Goal: Information Seeking & Learning: Understand process/instructions

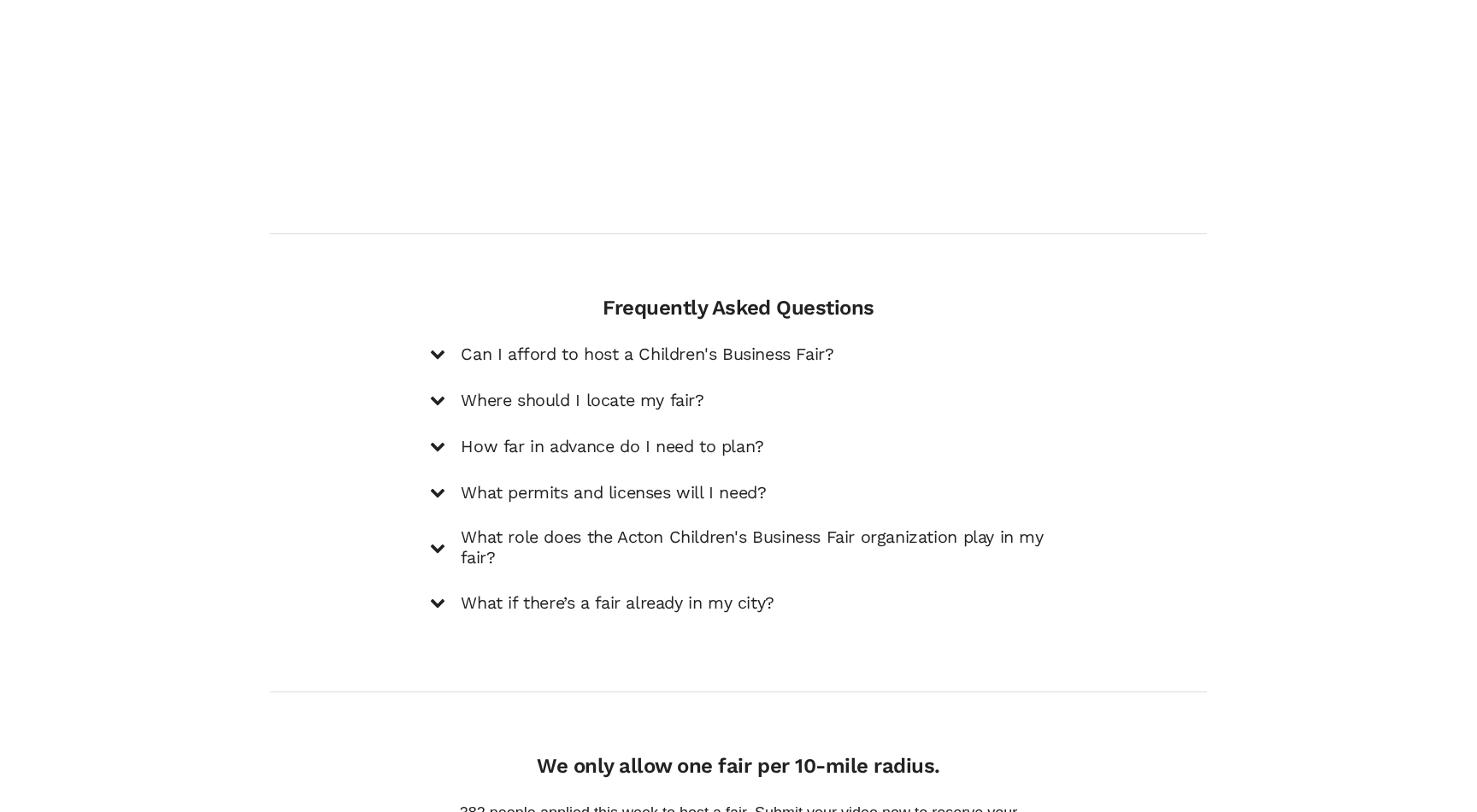
scroll to position [2263, 0]
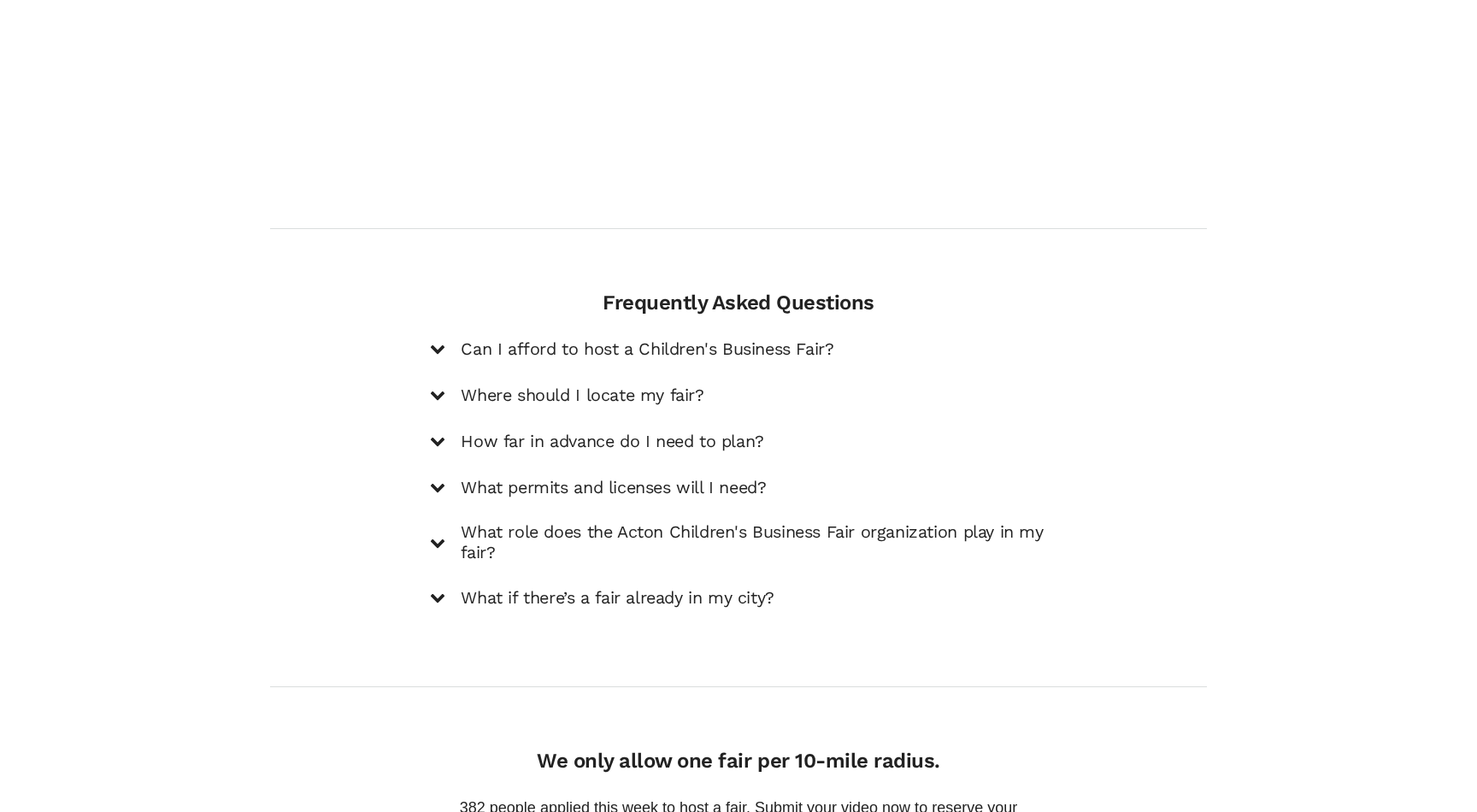
click at [686, 385] on h5 "Where should I locate my fair?" at bounding box center [581, 396] width 243 height 21
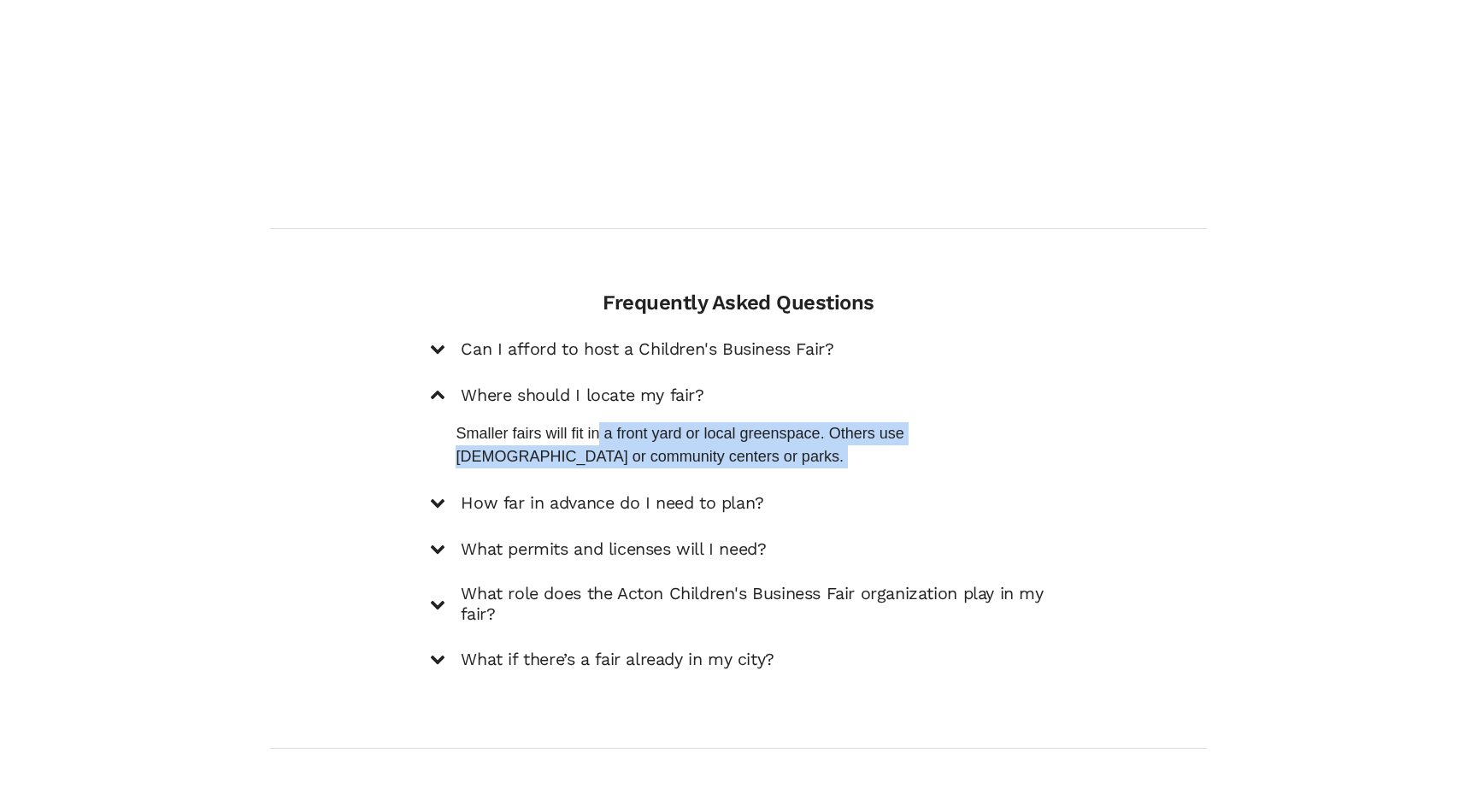
drag, startPoint x: 597, startPoint y: 418, endPoint x: 649, endPoint y: 454, distance: 63.2
click at [649, 454] on div "Can I afford to host a Children's Business Fair? Hosting a fair can be surprisi…" at bounding box center [737, 504] width 616 height 333
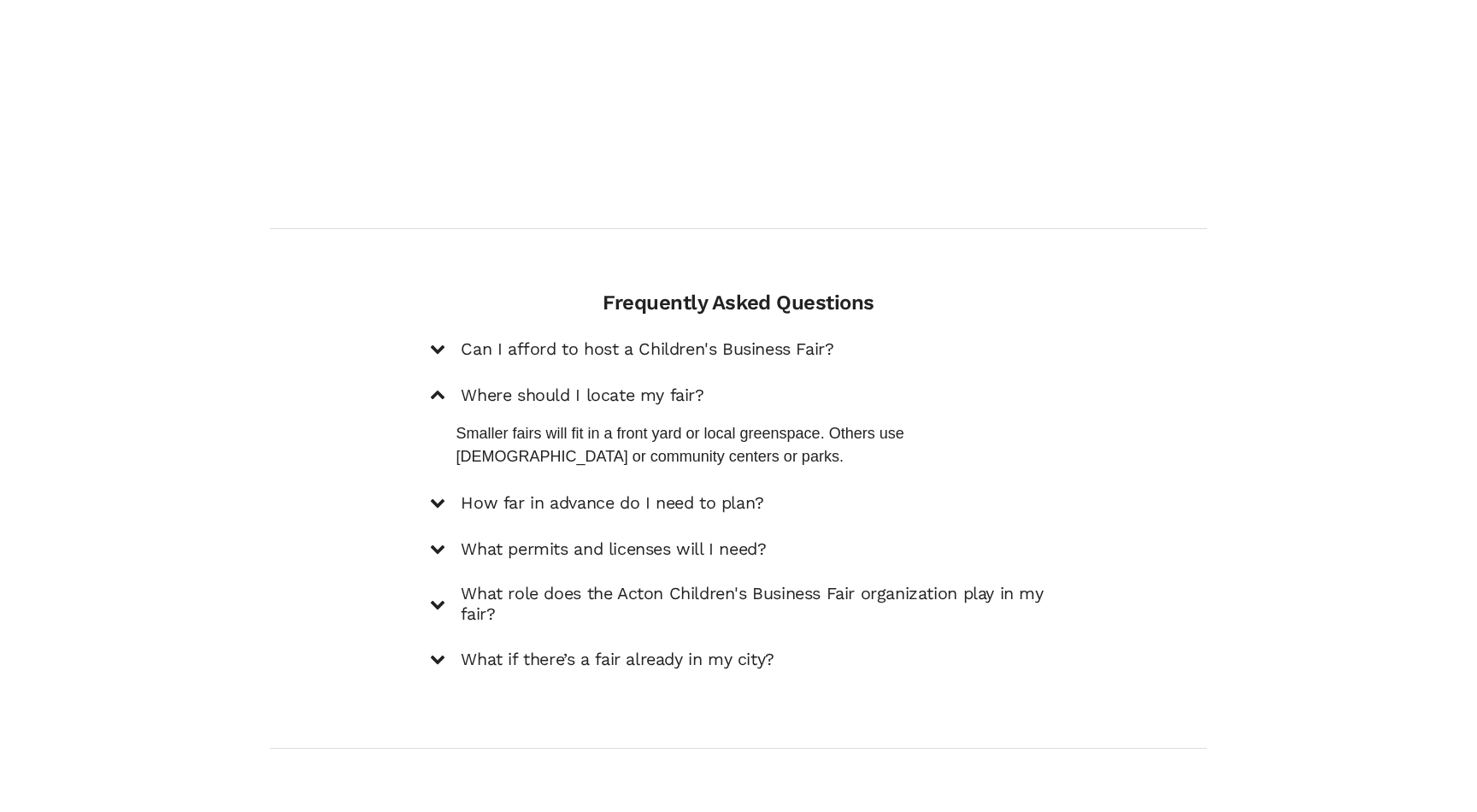
click at [631, 493] on h5 "How far in advance do I need to plan?" at bounding box center [611, 504] width 303 height 21
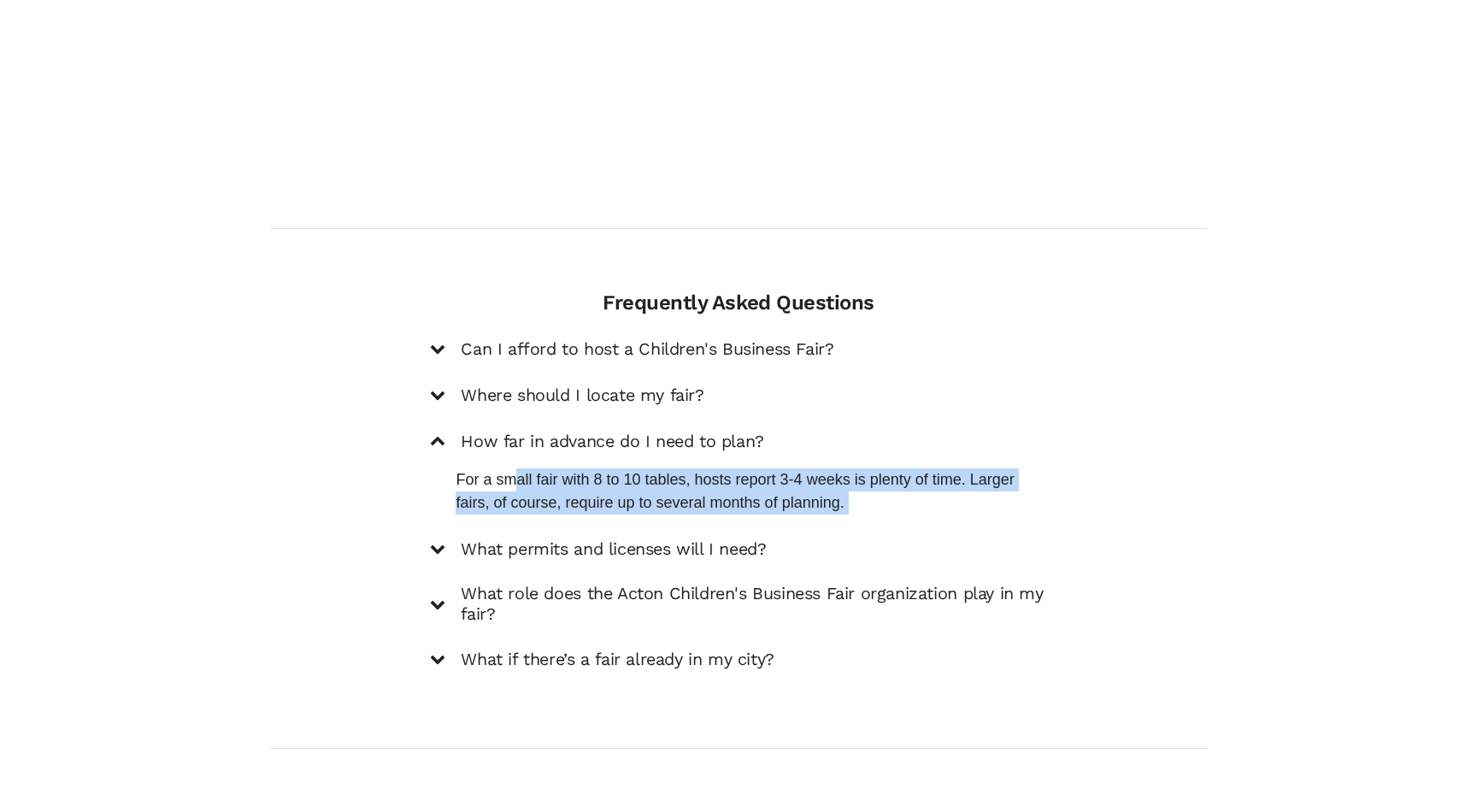
drag, startPoint x: 518, startPoint y: 461, endPoint x: 550, endPoint y: 497, distance: 48.2
click at [551, 502] on div "Can I afford to host a Children's Business Fair? Hosting a fair can be surprisi…" at bounding box center [737, 504] width 616 height 333
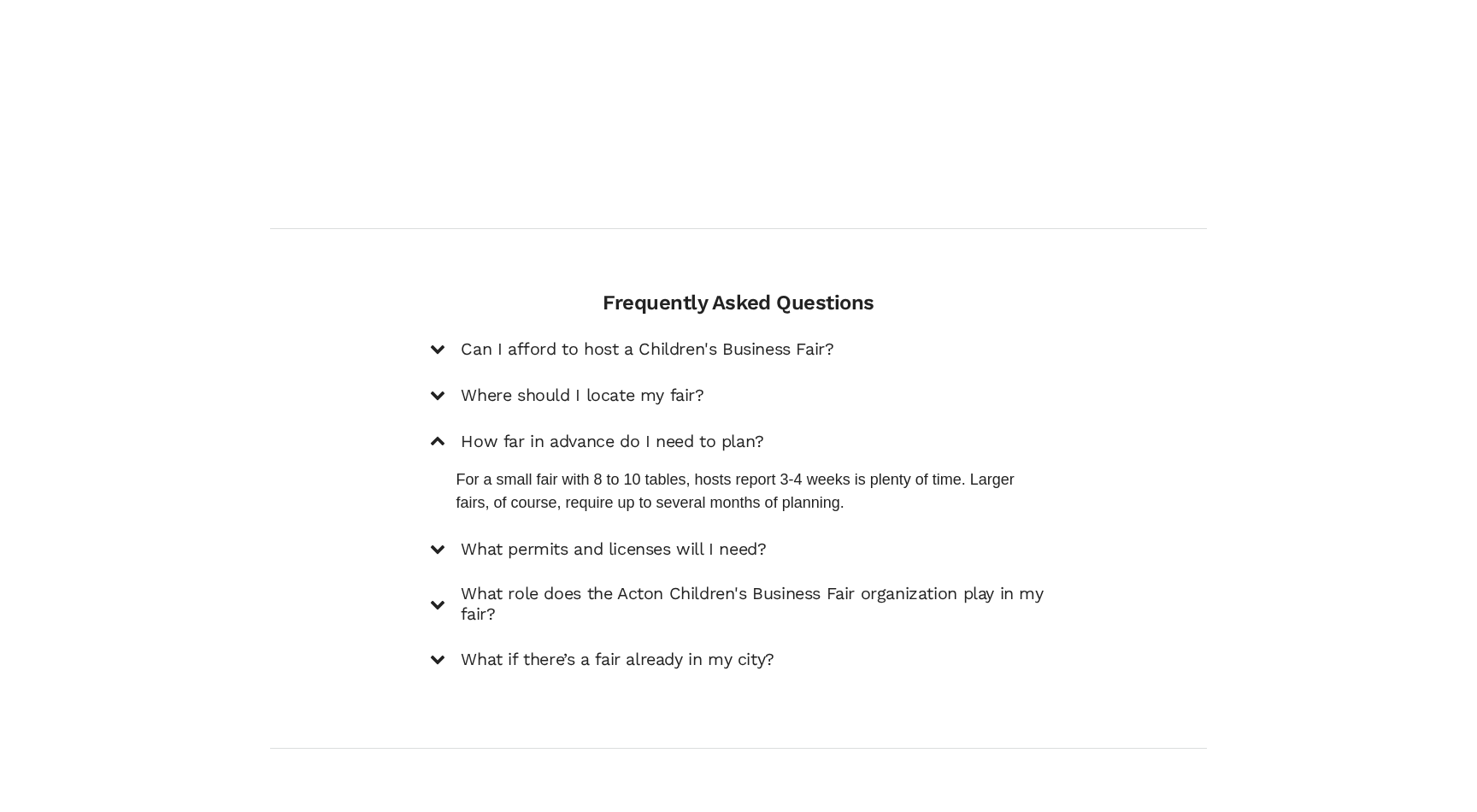
click at [556, 542] on h5 "What permits and licenses will I need?" at bounding box center [612, 549] width 305 height 21
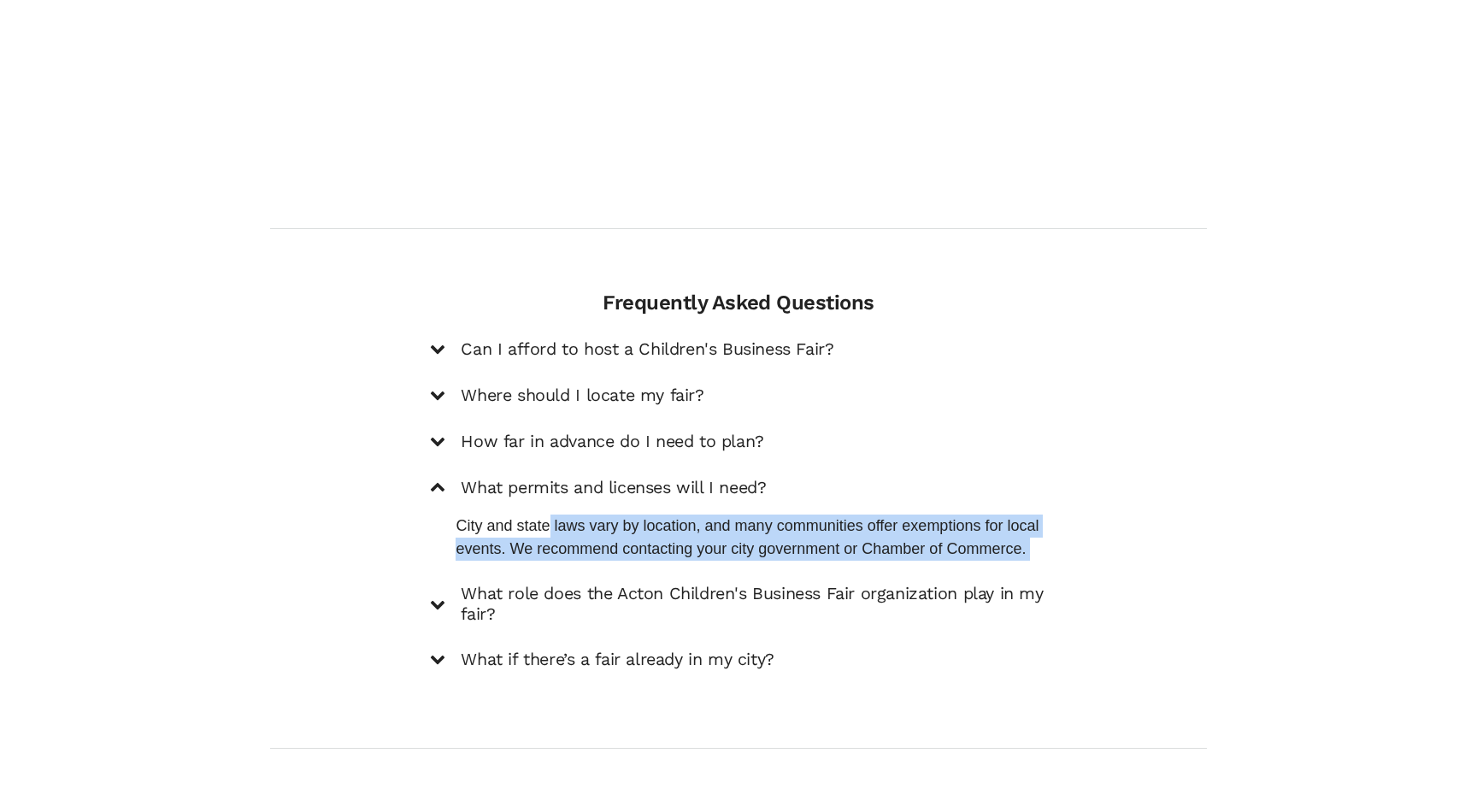
drag, startPoint x: 551, startPoint y: 515, endPoint x: 580, endPoint y: 547, distance: 43.2
click at [580, 547] on div "Can I afford to host a Children's Business Fair? Hosting a fair can be surprisi…" at bounding box center [737, 504] width 616 height 333
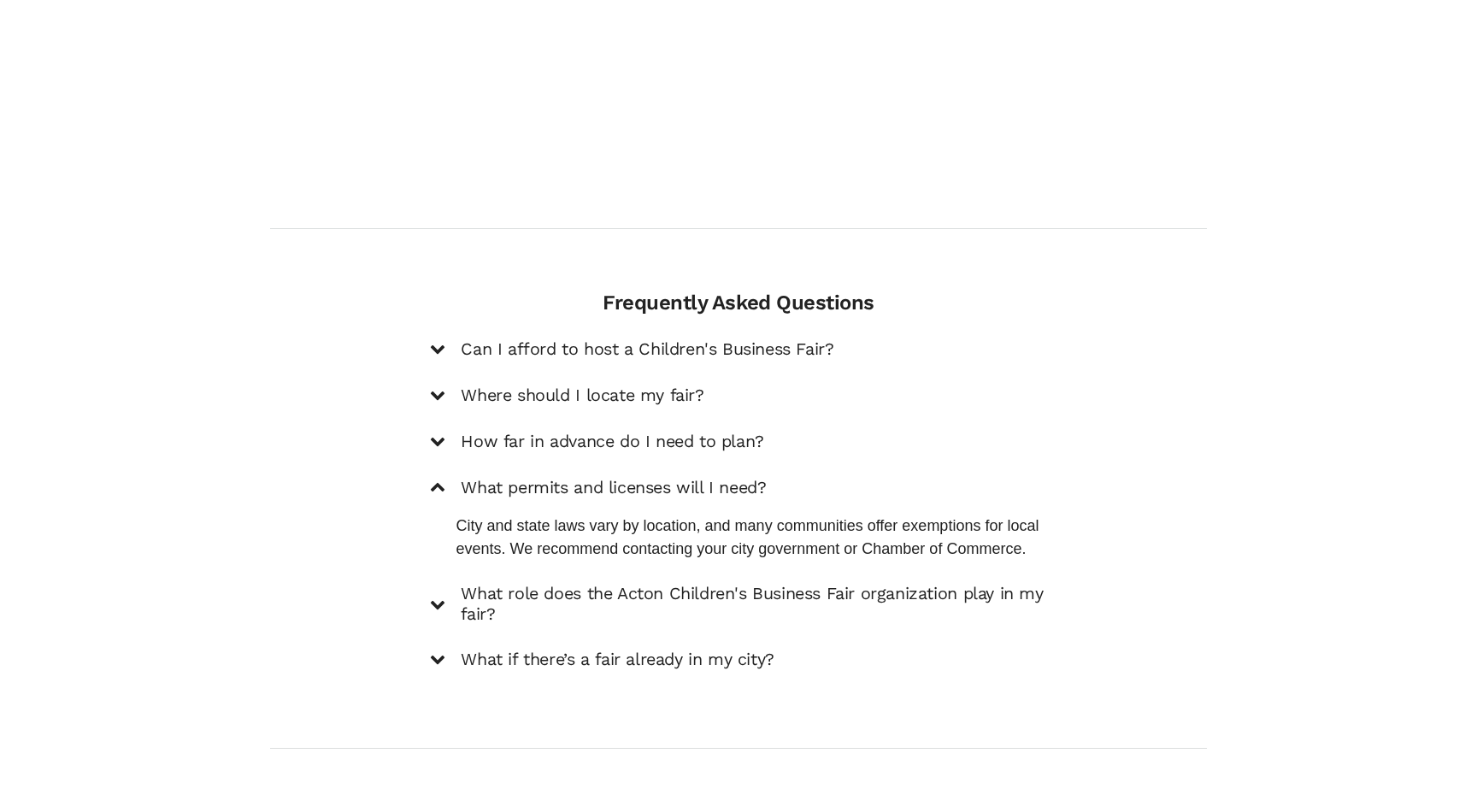
click at [565, 593] on h5 "What role does the Acton Children's Business Fair organization play in my fair?" at bounding box center [753, 604] width 585 height 41
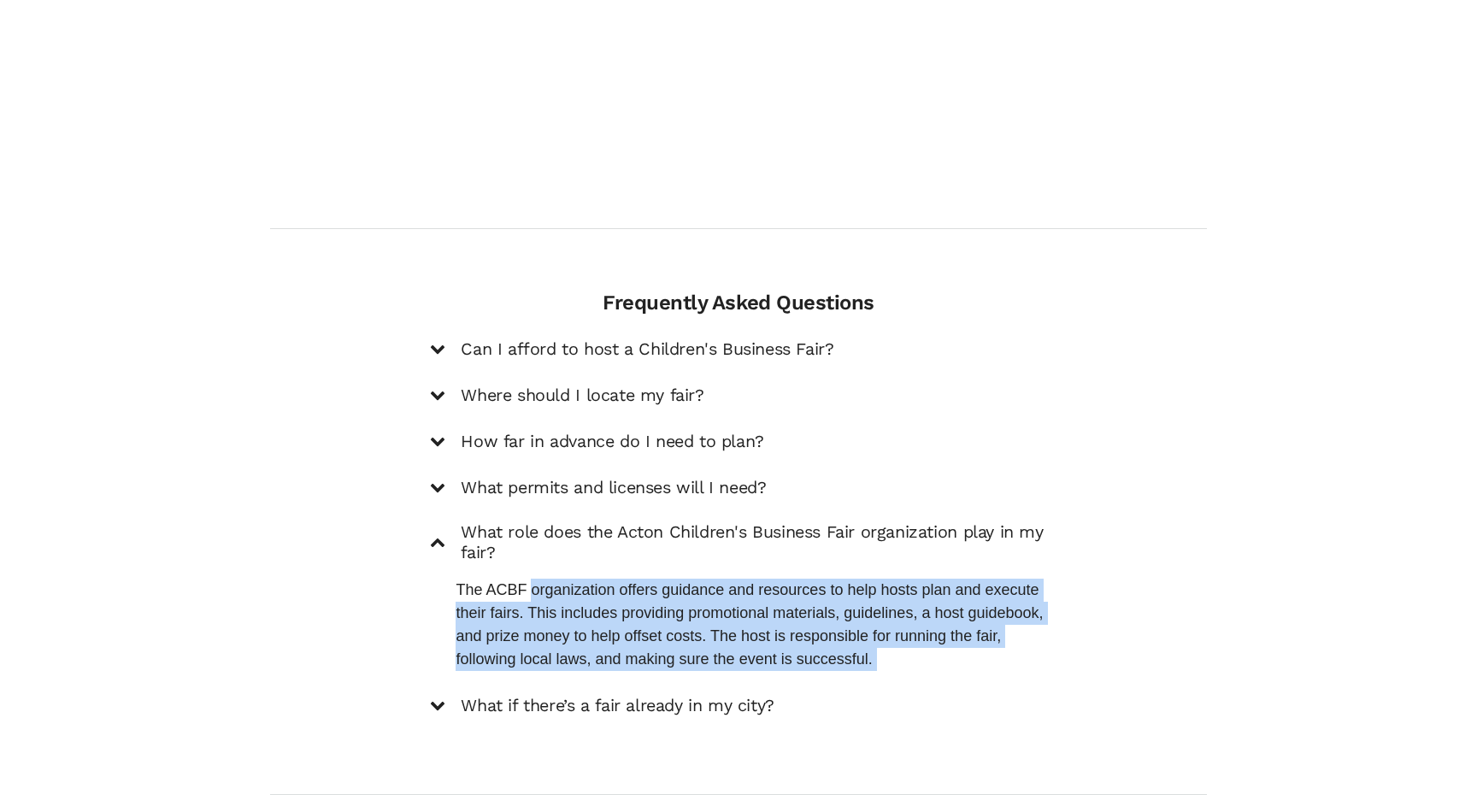
drag, startPoint x: 531, startPoint y: 566, endPoint x: 545, endPoint y: 655, distance: 90.1
click at [545, 655] on div "Can I afford to host a Children's Business Fair? Hosting a fair can be surprisi…" at bounding box center [737, 527] width 616 height 380
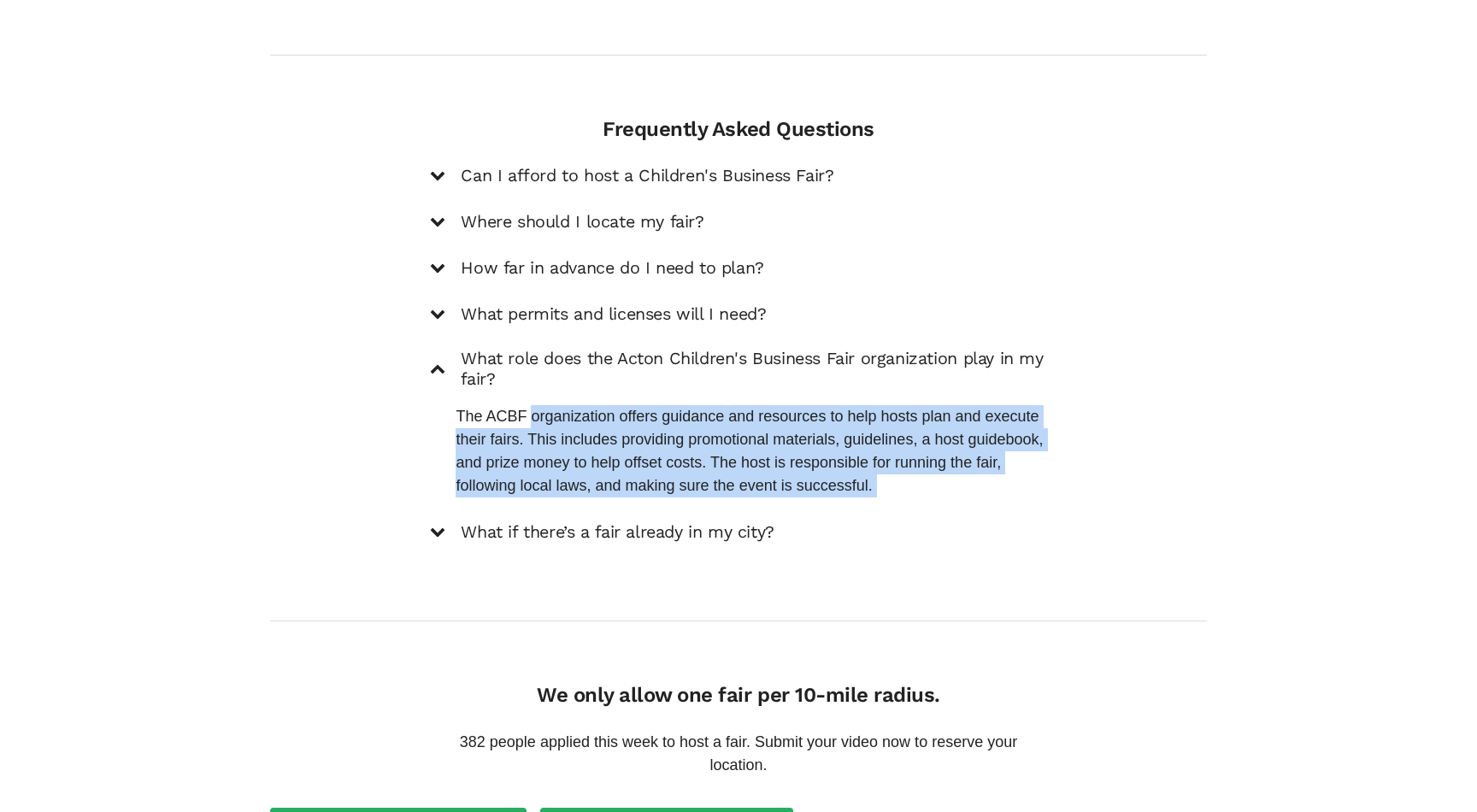
scroll to position [2441, 0]
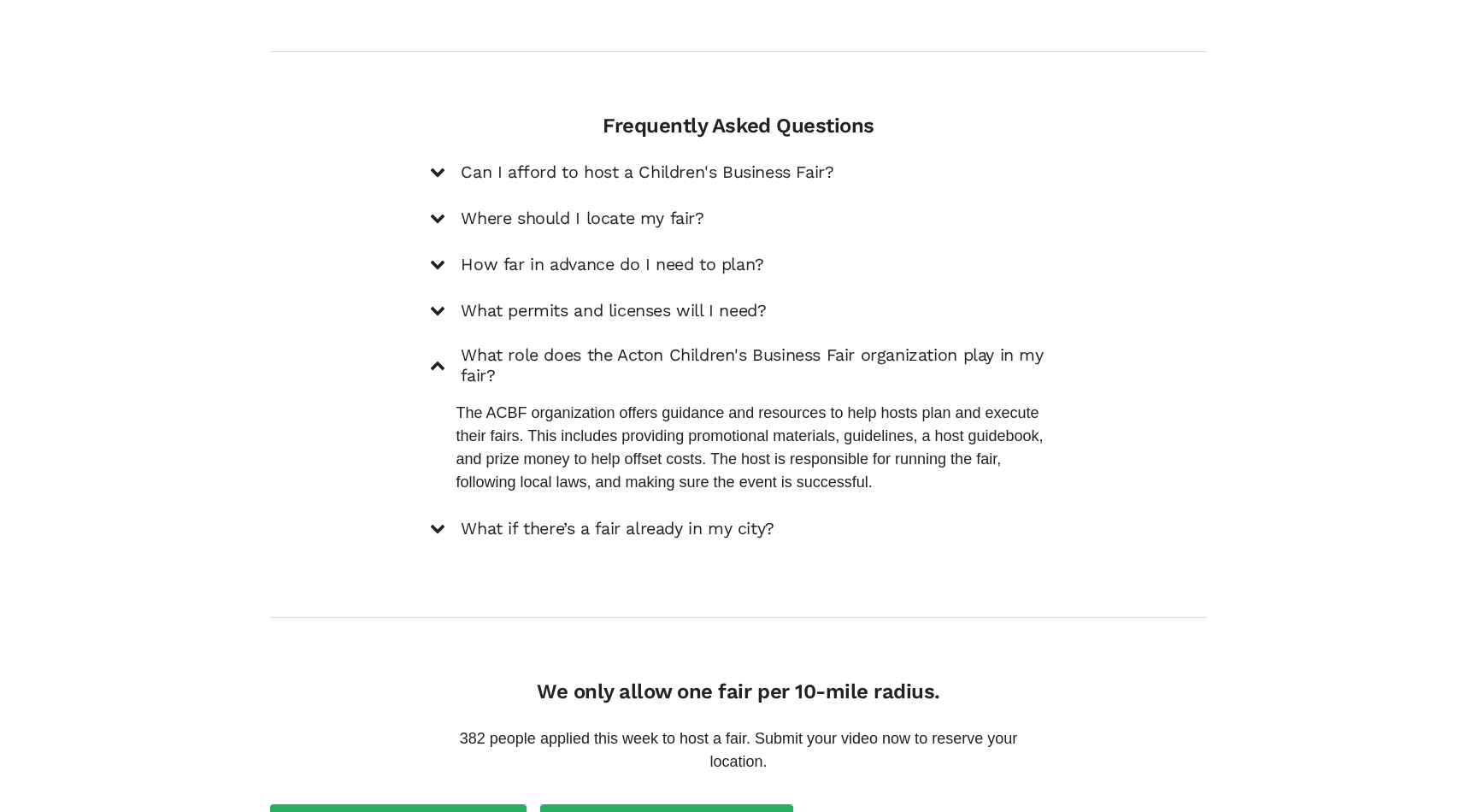
click at [603, 519] on h5 "What if there’s a fair already in my city?" at bounding box center [617, 529] width 313 height 21
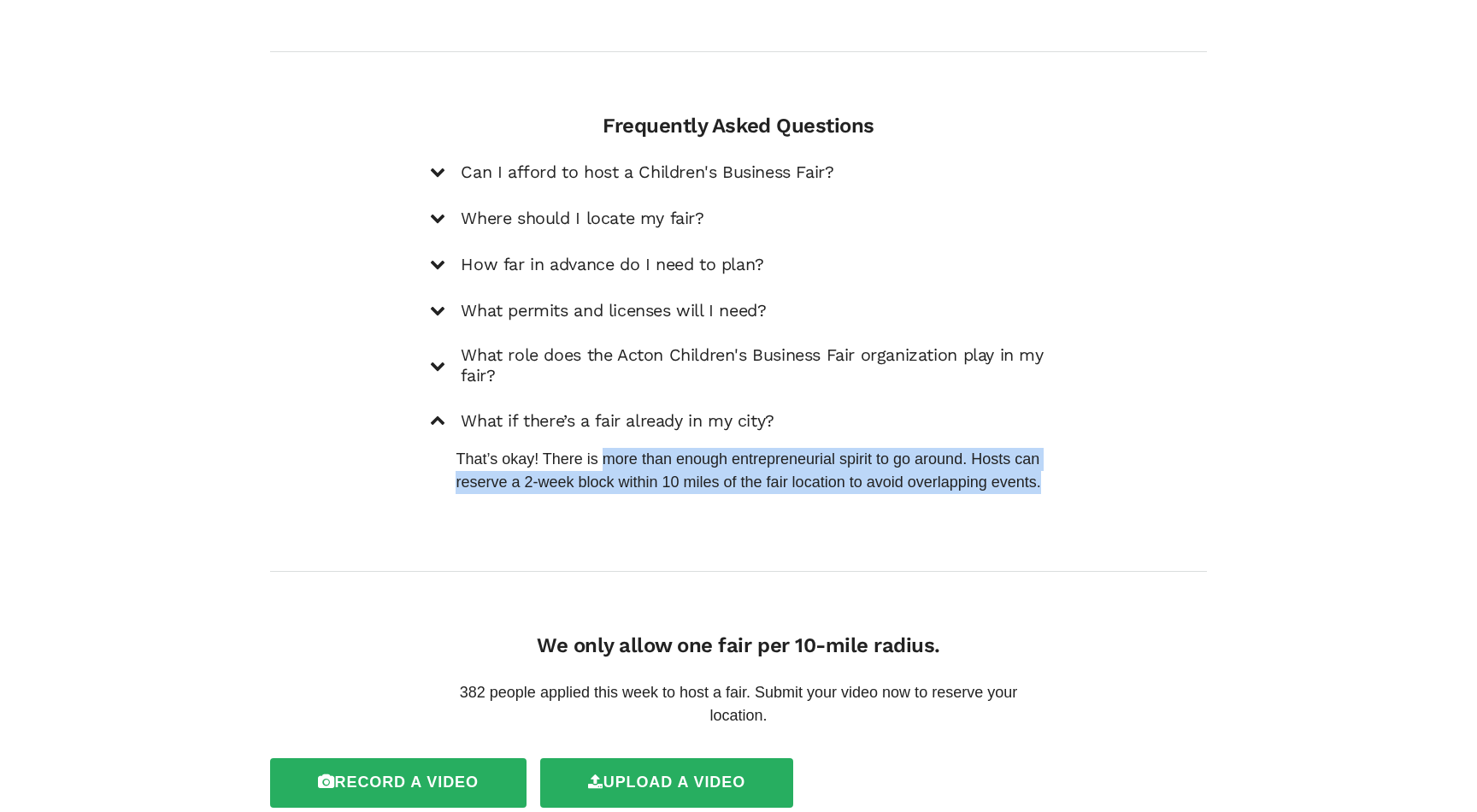
drag, startPoint x: 606, startPoint y: 446, endPoint x: 635, endPoint y: 485, distance: 48.6
click at [635, 486] on div "Frequently Asked Questions Can I afford to host a Children's Business Fair? Hos…" at bounding box center [738, 311] width 963 height 396
click at [635, 485] on div "Frequently Asked Questions Can I afford to host a Children's Business Fair? Hos…" at bounding box center [738, 311] width 963 height 396
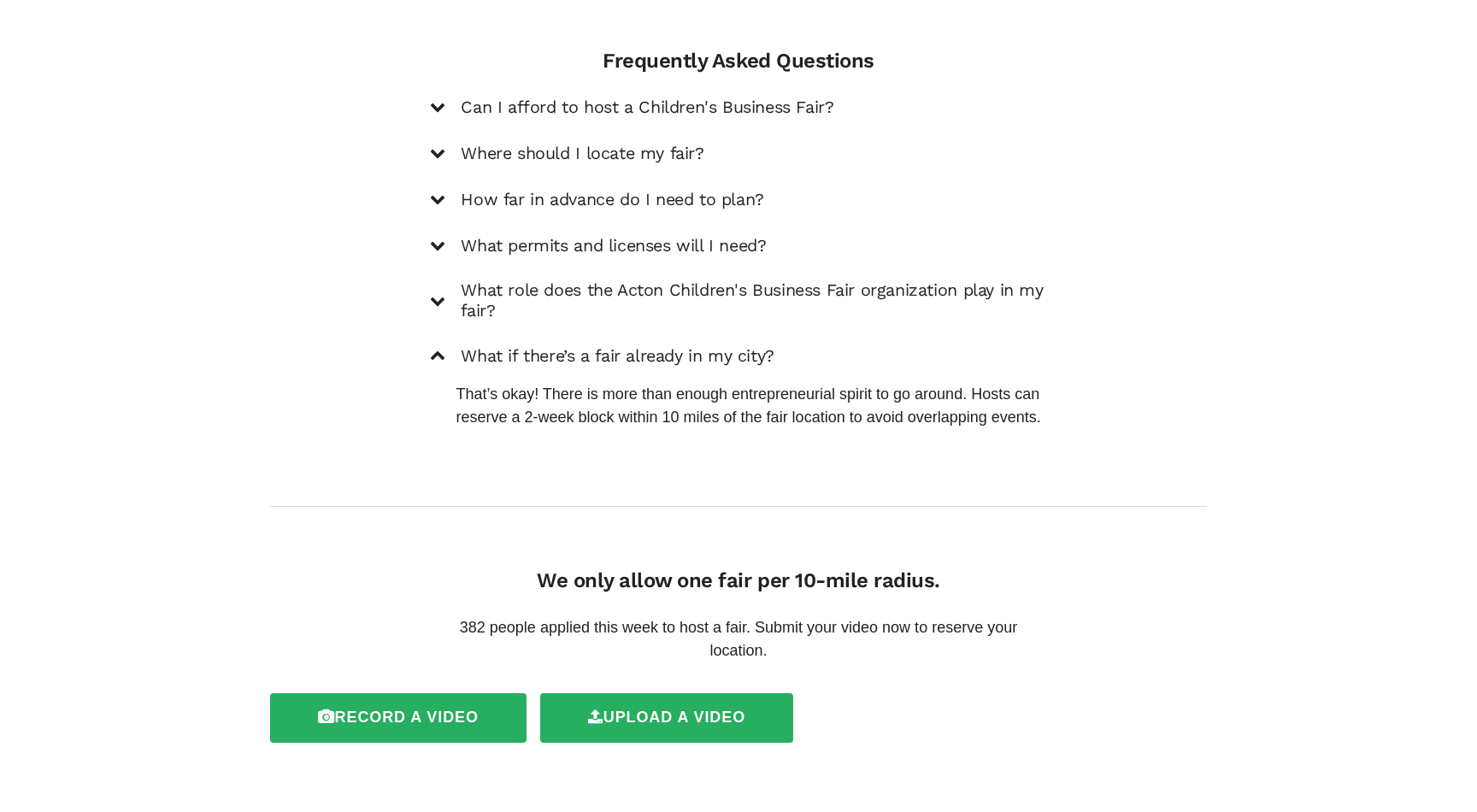
scroll to position [2519, 0]
